Goal: Information Seeking & Learning: Learn about a topic

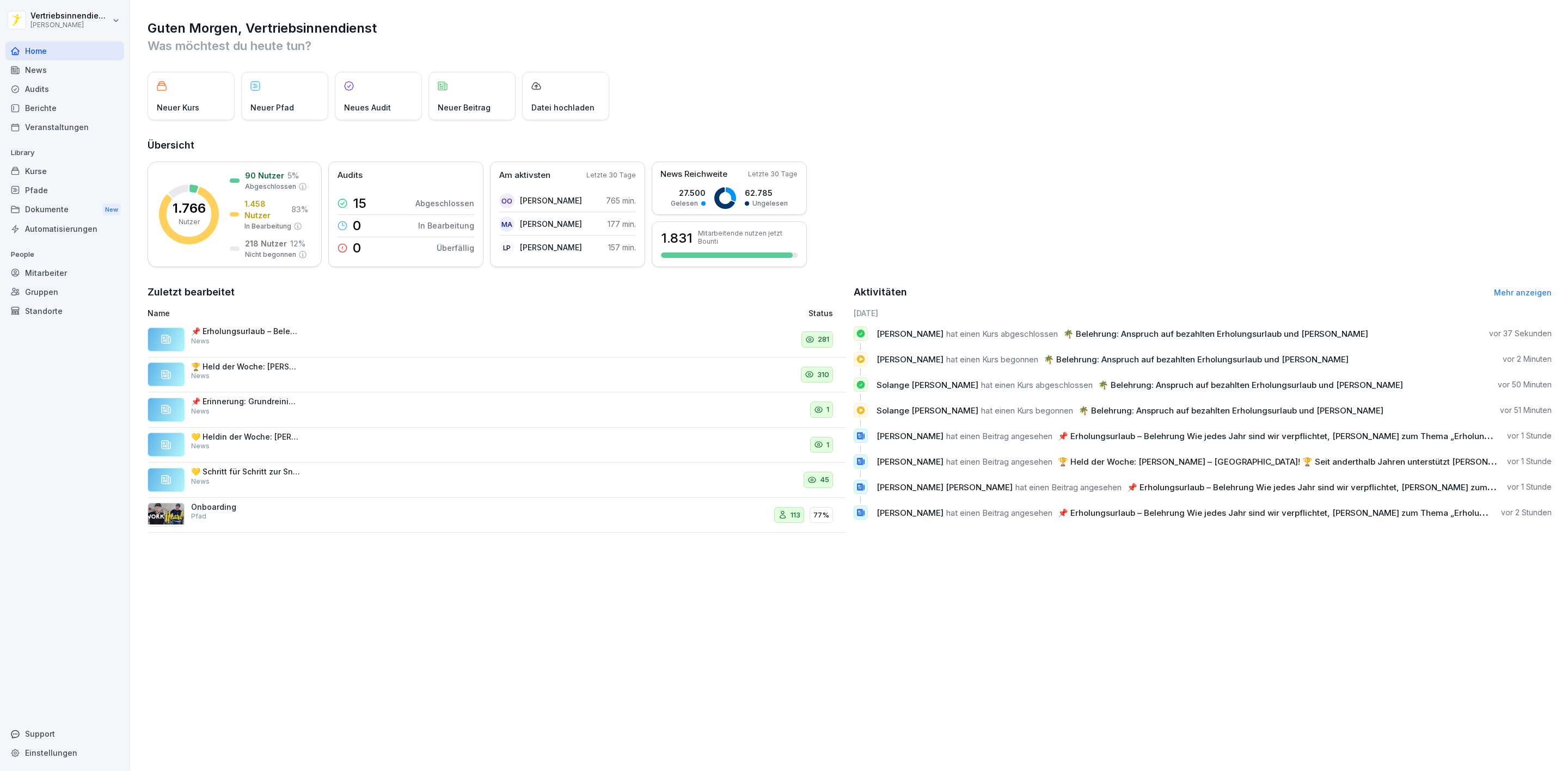
click at [35, 46] on div "Home" at bounding box center [65, 51] width 119 height 19
click at [38, 72] on div "News" at bounding box center [65, 69] width 119 height 19
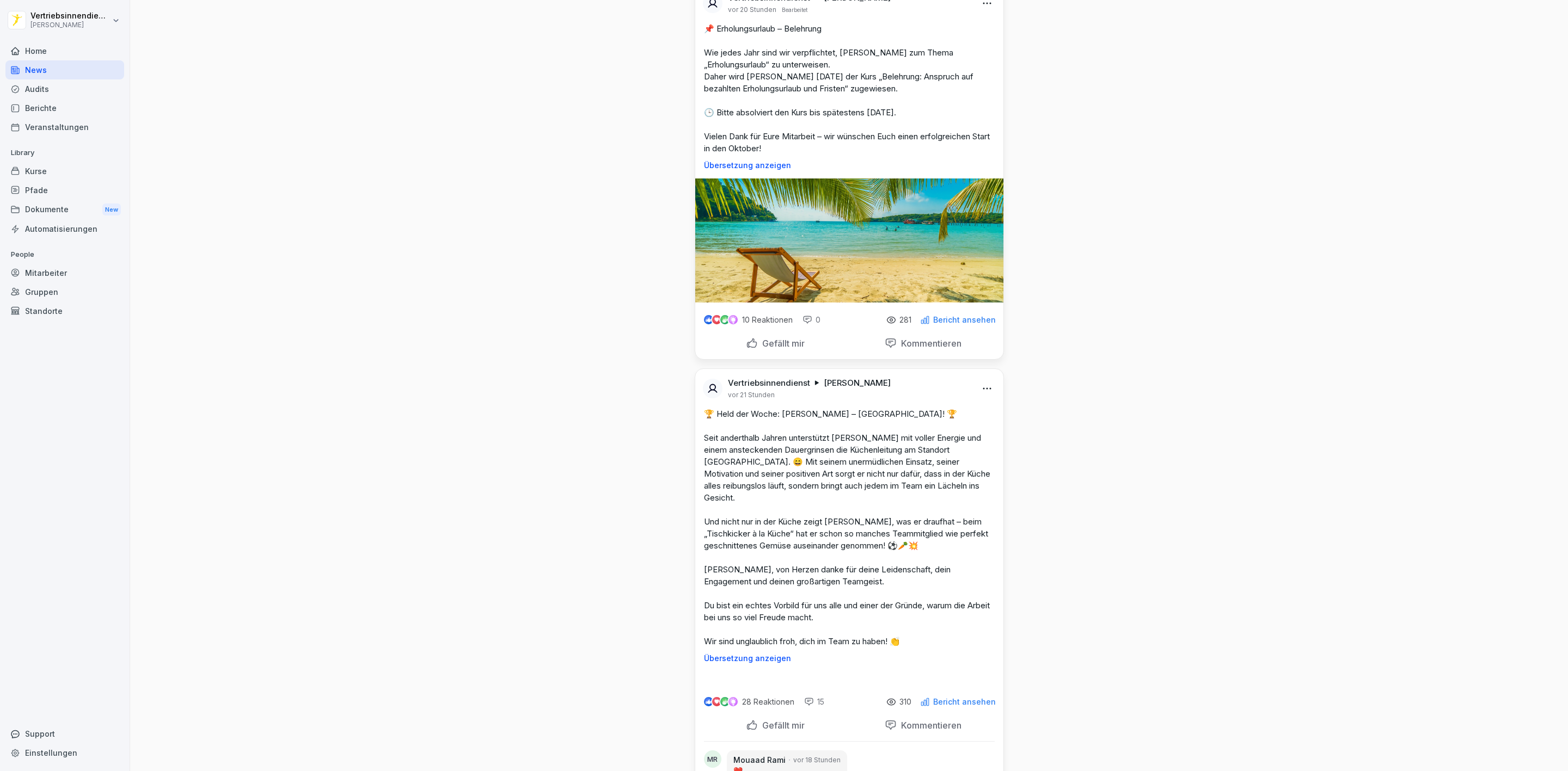
scroll to position [1796, 0]
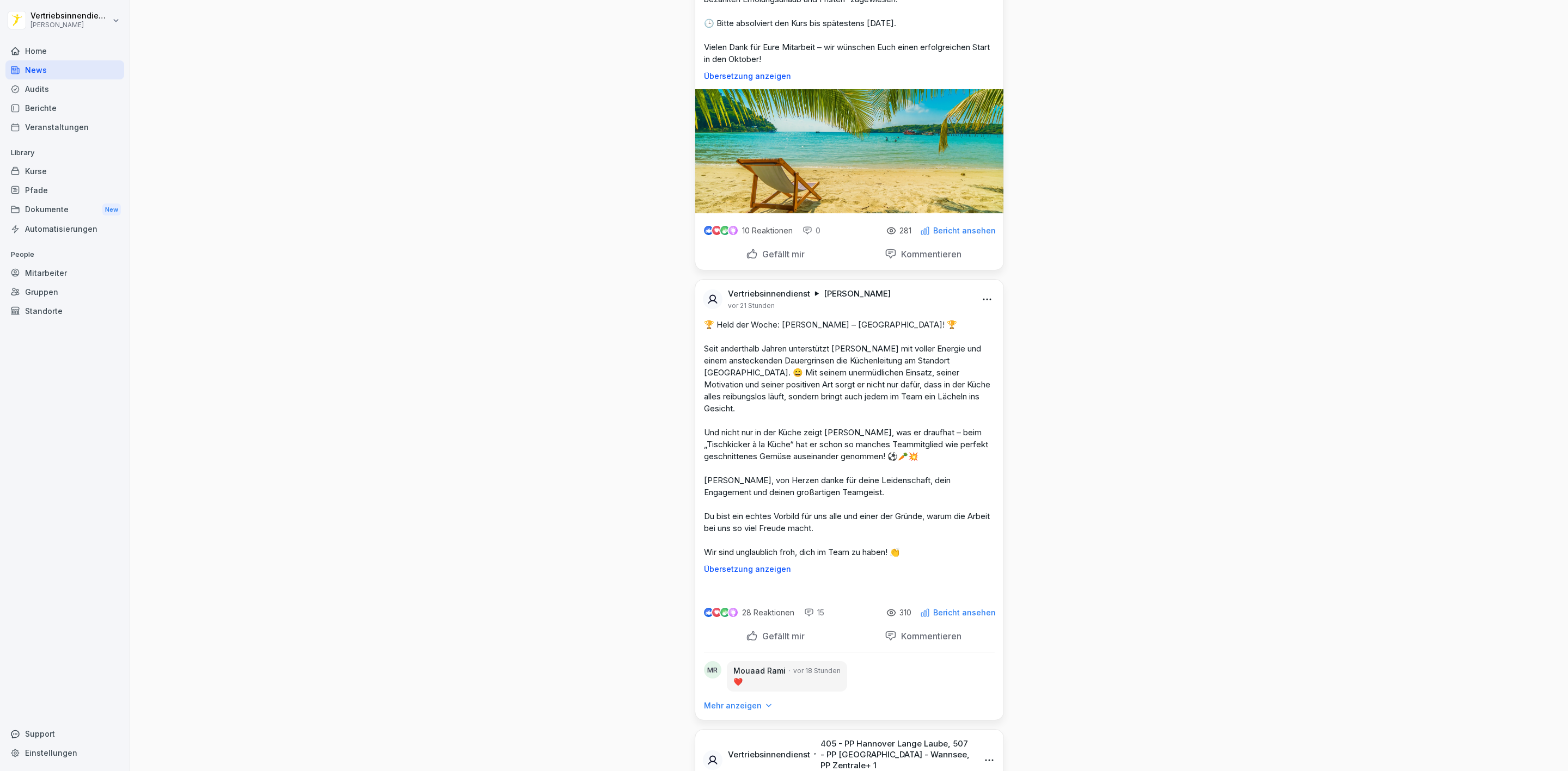
click at [773, 260] on p "Gefällt mir" at bounding box center [781, 254] width 47 height 11
click at [40, 175] on div "Kurse" at bounding box center [65, 171] width 119 height 19
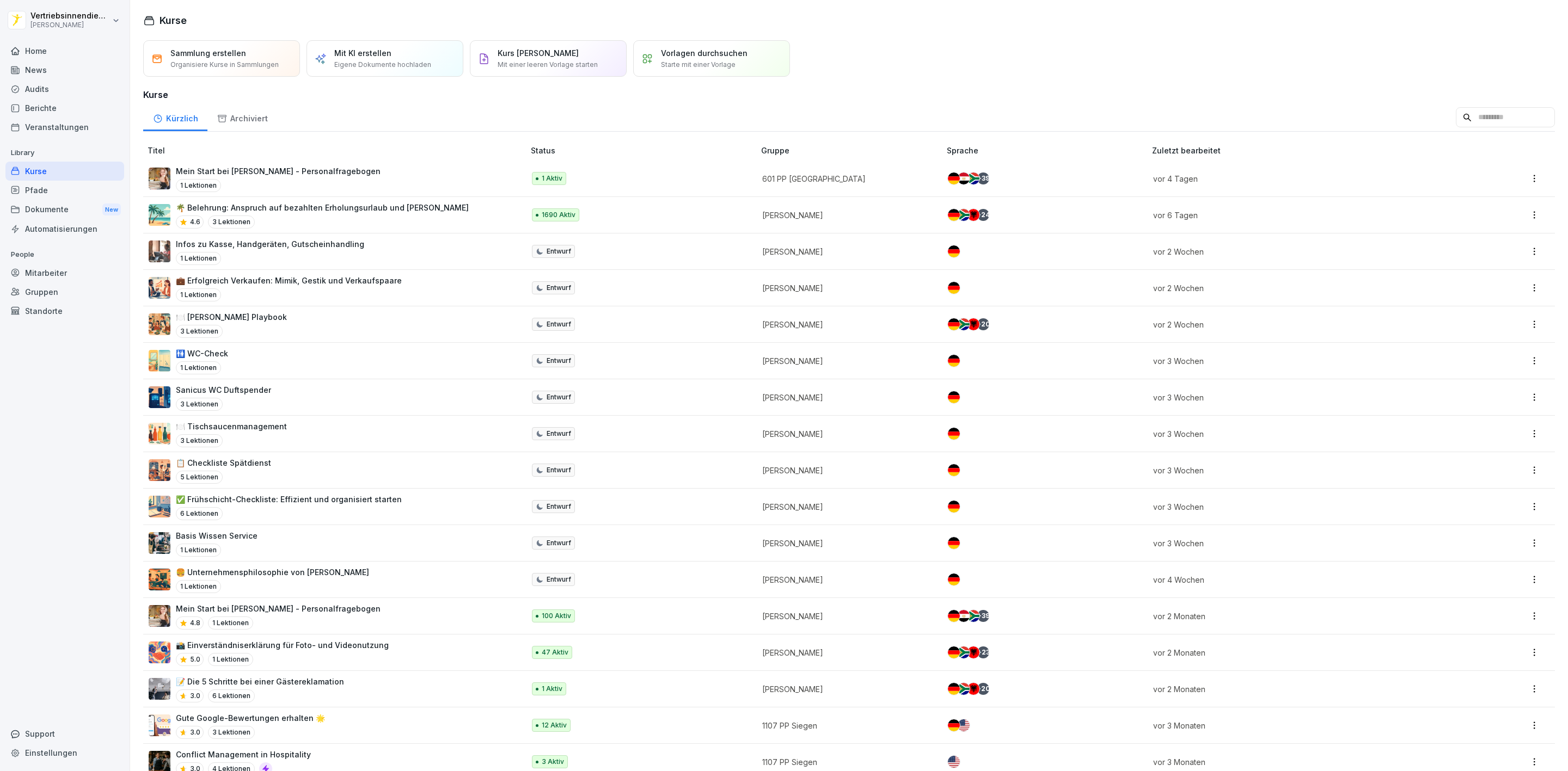
click at [290, 209] on p "🌴 Belehrung: Anspruch auf bezahlten Erholungsurlaub und [PERSON_NAME]" at bounding box center [322, 208] width 293 height 12
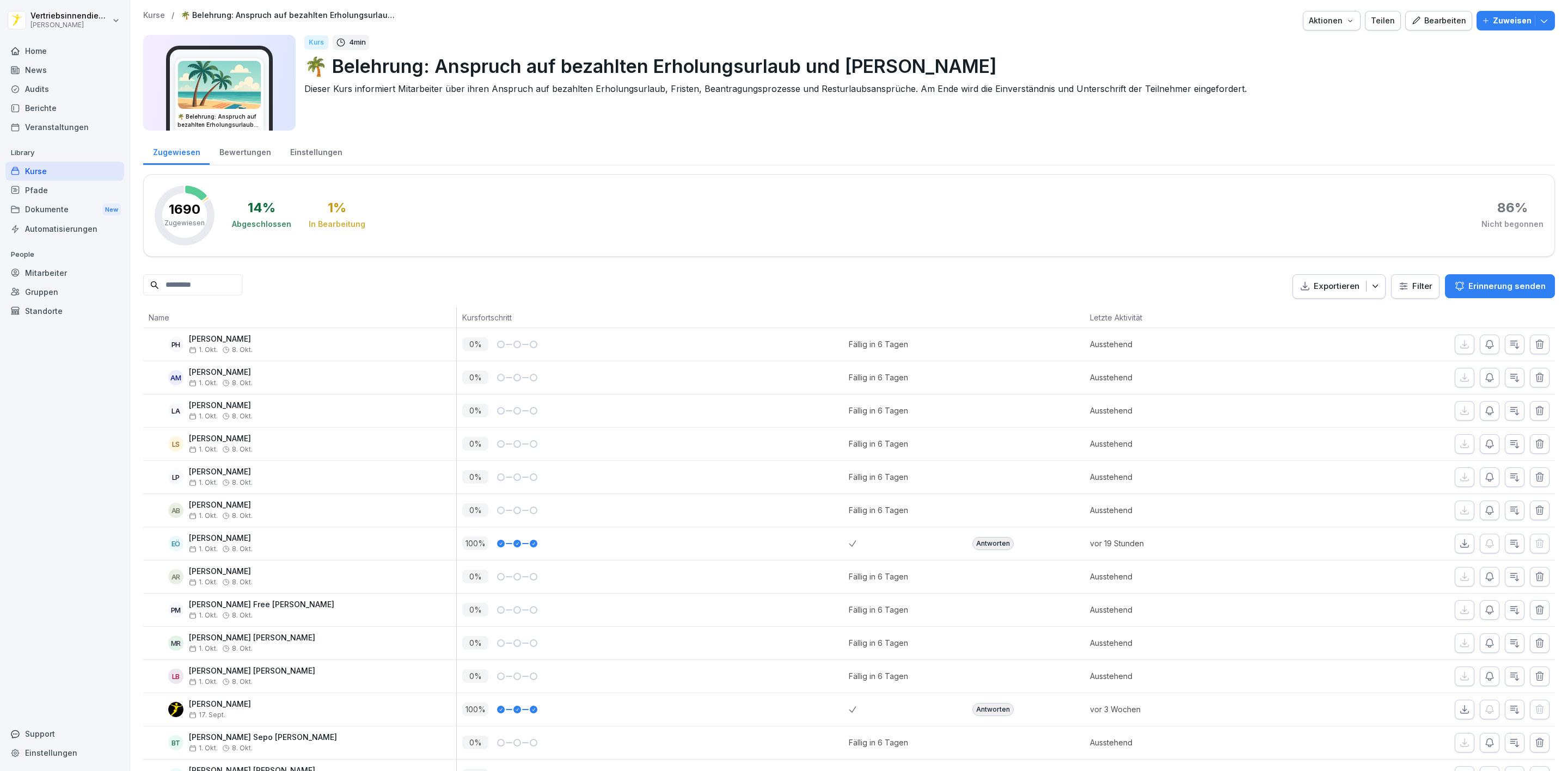
click at [31, 69] on div "News" at bounding box center [65, 69] width 119 height 19
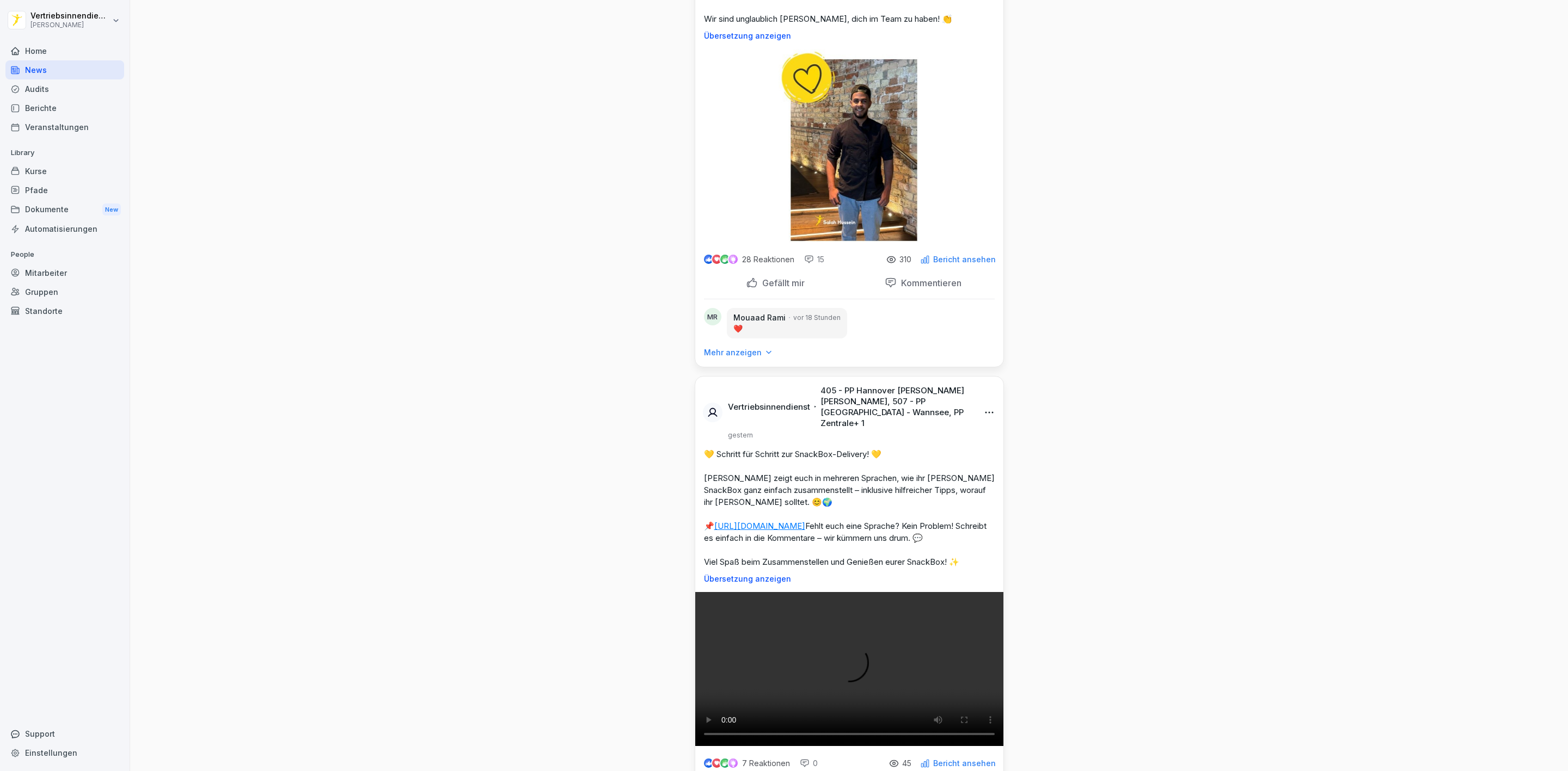
scroll to position [2368, 0]
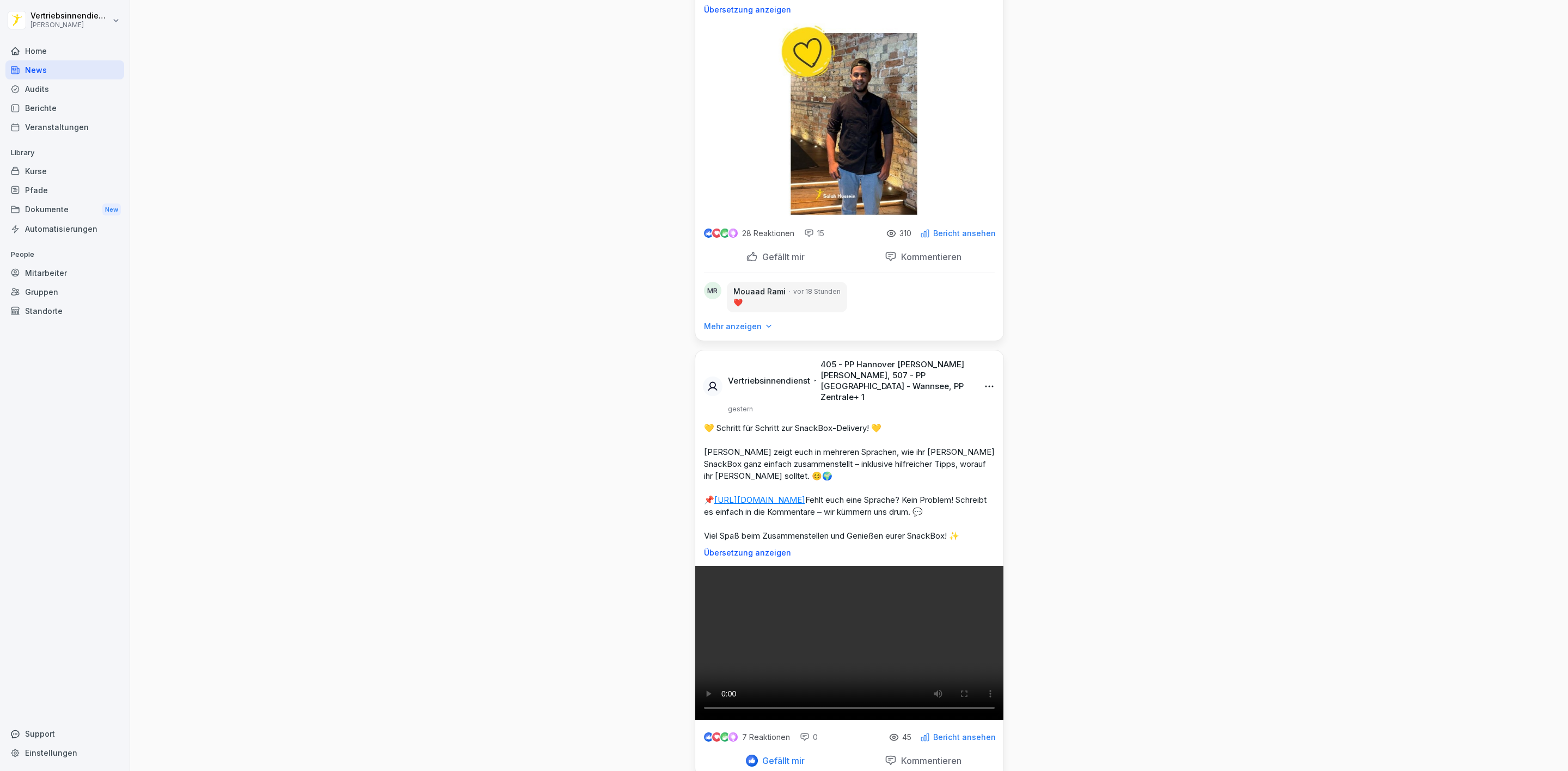
drag, startPoint x: 750, startPoint y: 624, endPoint x: 846, endPoint y: 753, distance: 160.8
click at [750, 263] on div "Gefällt mir" at bounding box center [775, 257] width 59 height 12
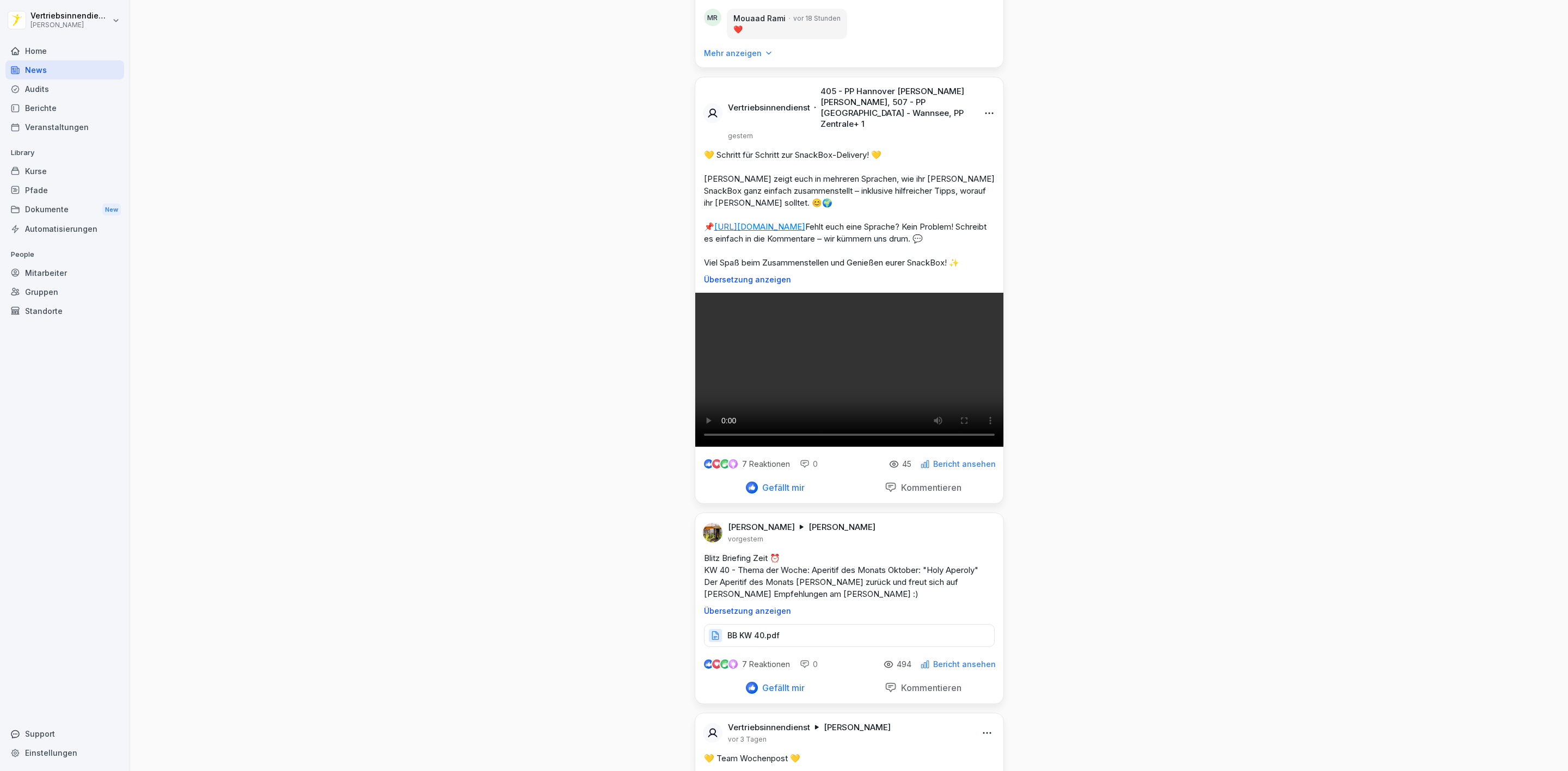
scroll to position [2695, 0]
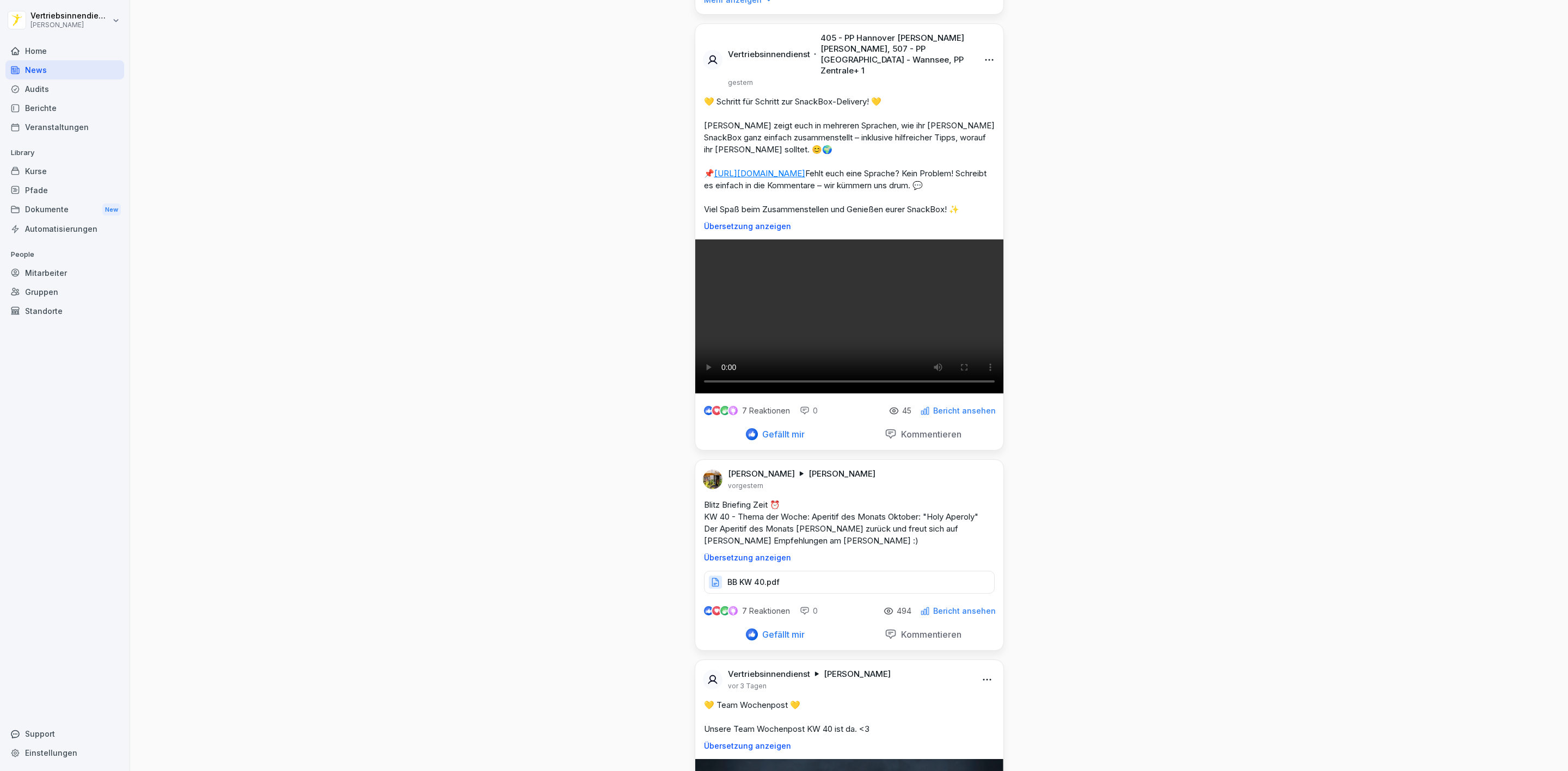
click at [751, 5] on p "Mehr anzeigen" at bounding box center [733, 0] width 58 height 11
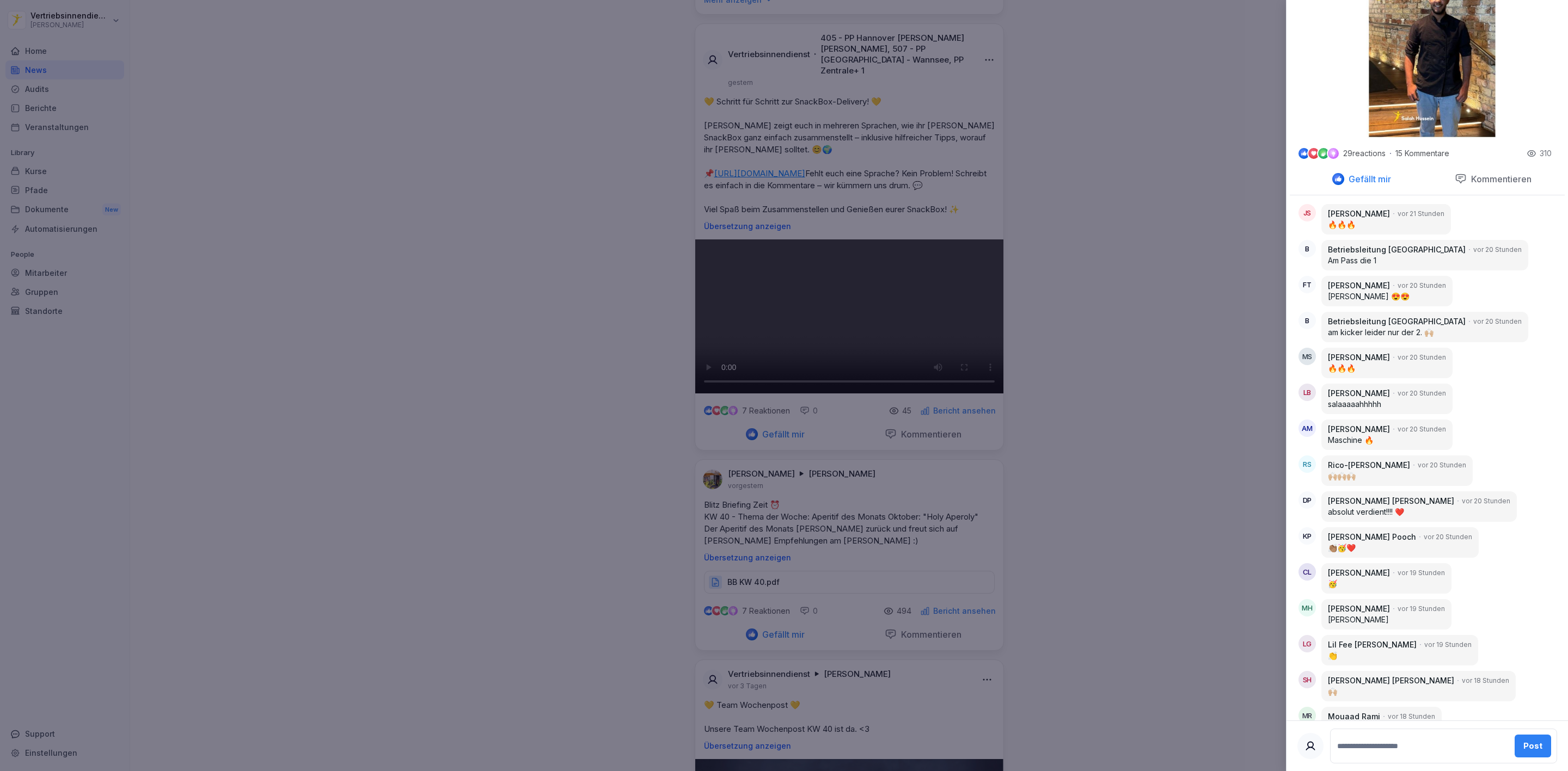
scroll to position [448, 0]
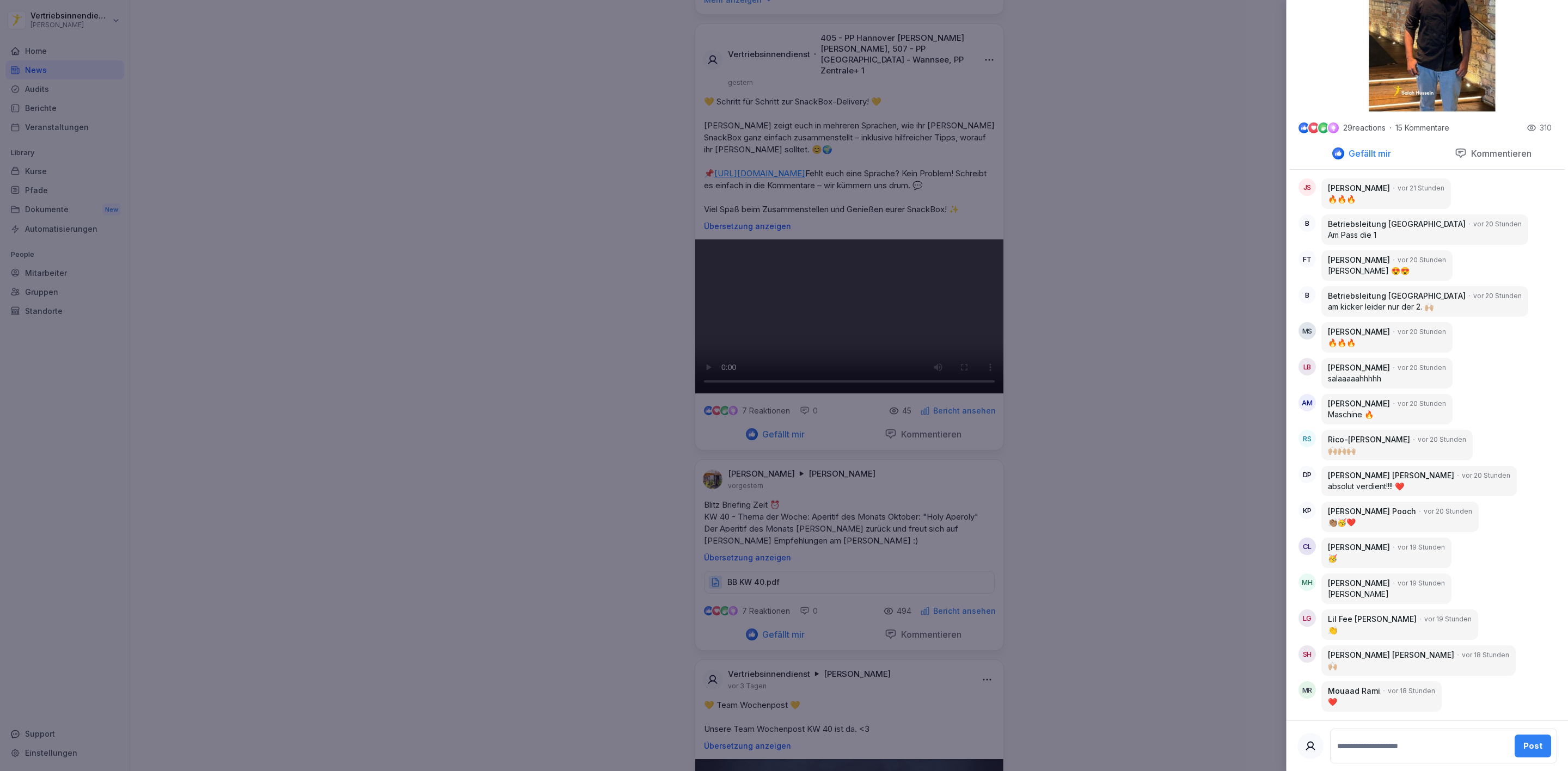
click at [1165, 369] on div at bounding box center [784, 385] width 1568 height 771
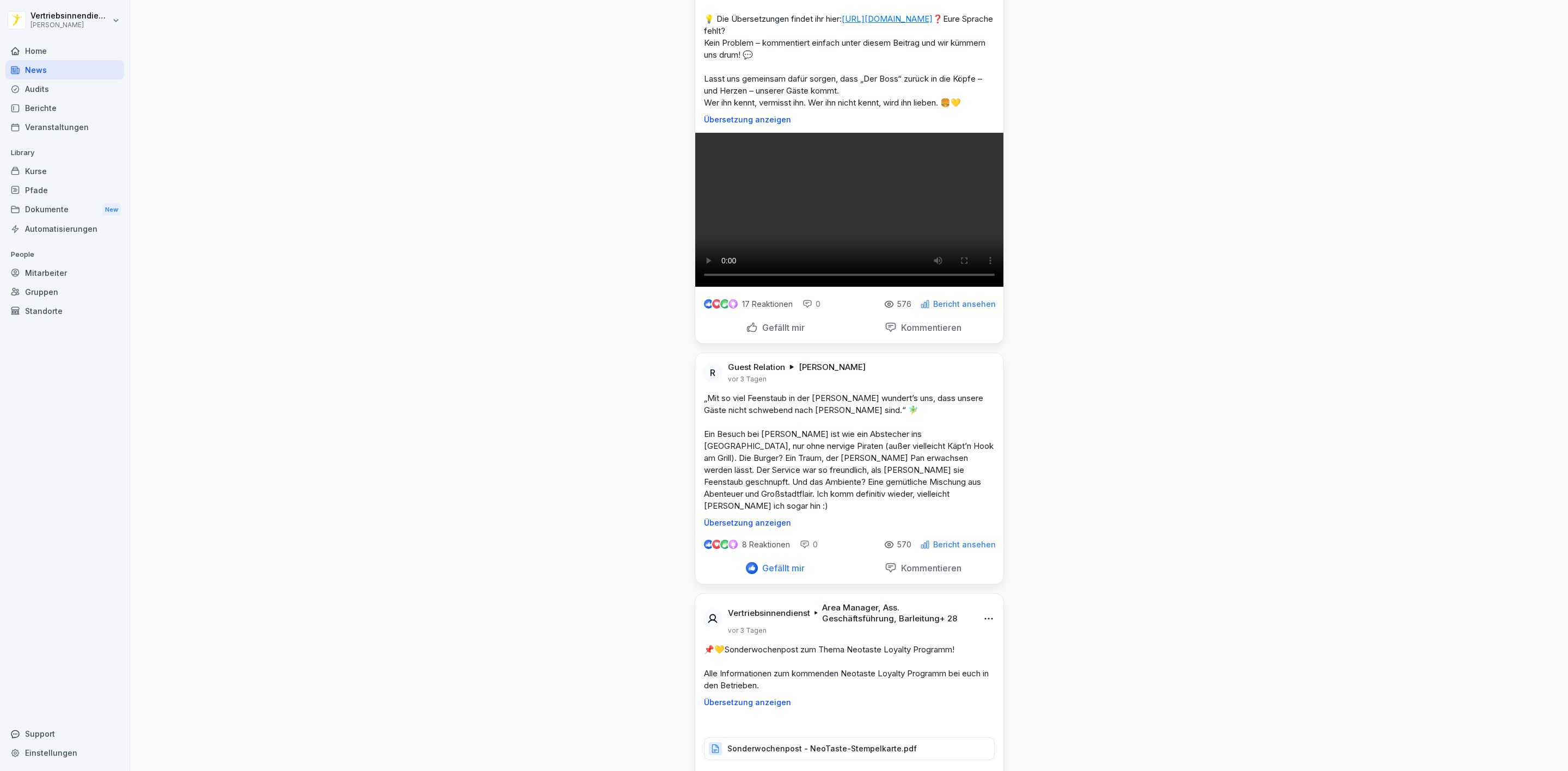
scroll to position [4000, 0]
